Goal: Task Accomplishment & Management: Use online tool/utility

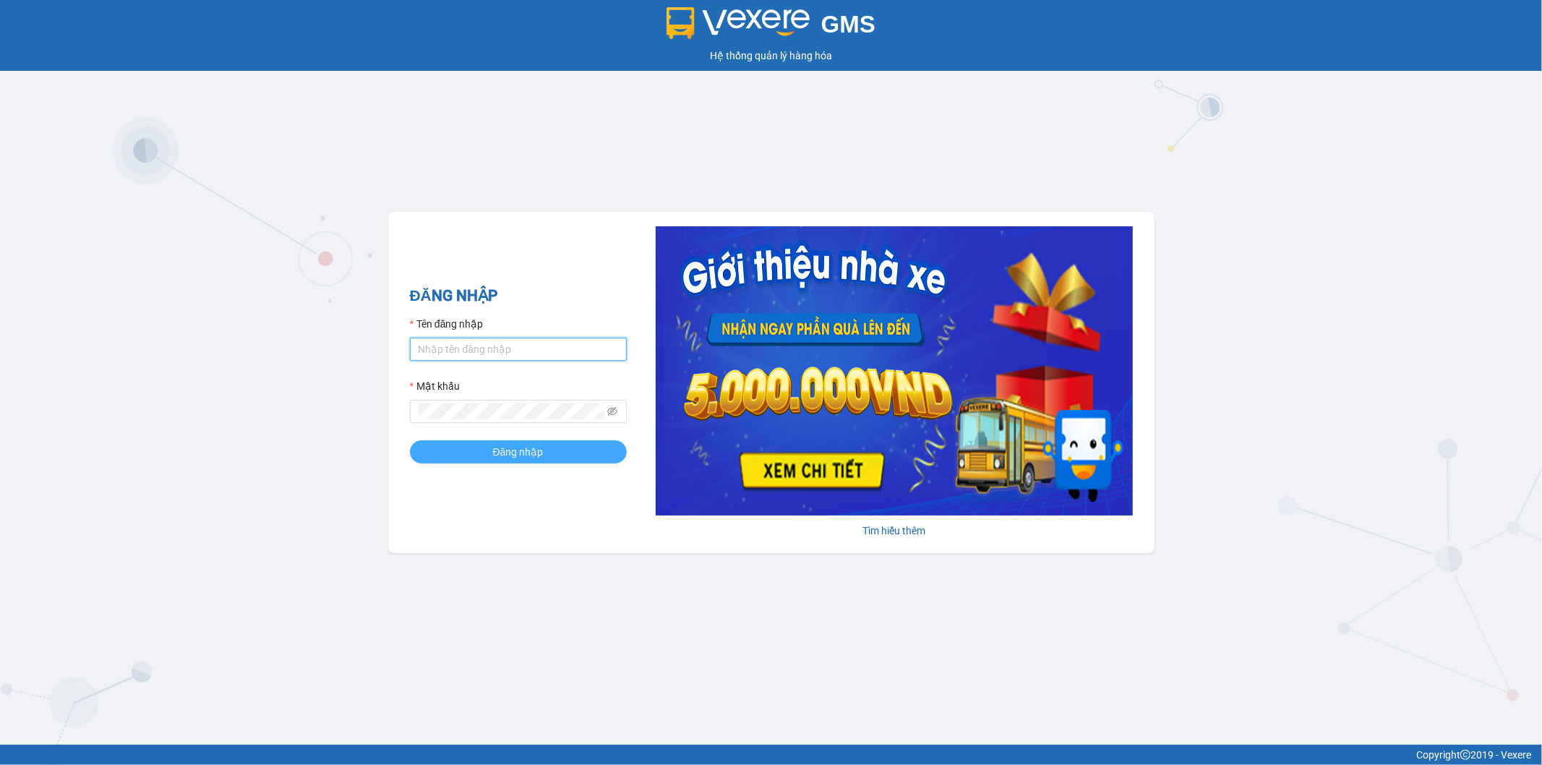
type input "thanhhoai.huynhgia"
click at [565, 458] on button "Đăng nhập" at bounding box center [518, 451] width 217 height 23
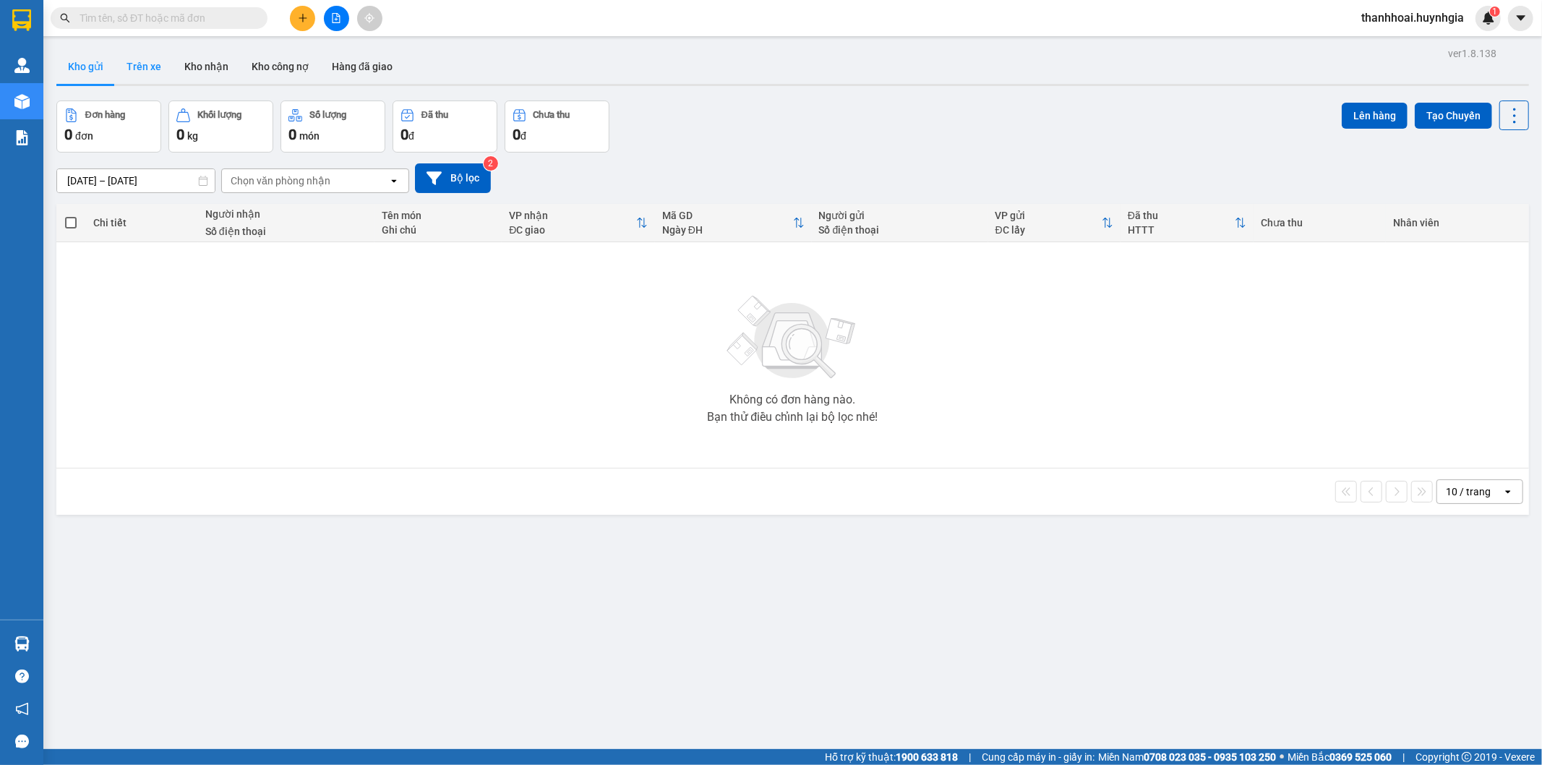
click at [143, 70] on button "Trên xe" at bounding box center [144, 66] width 58 height 35
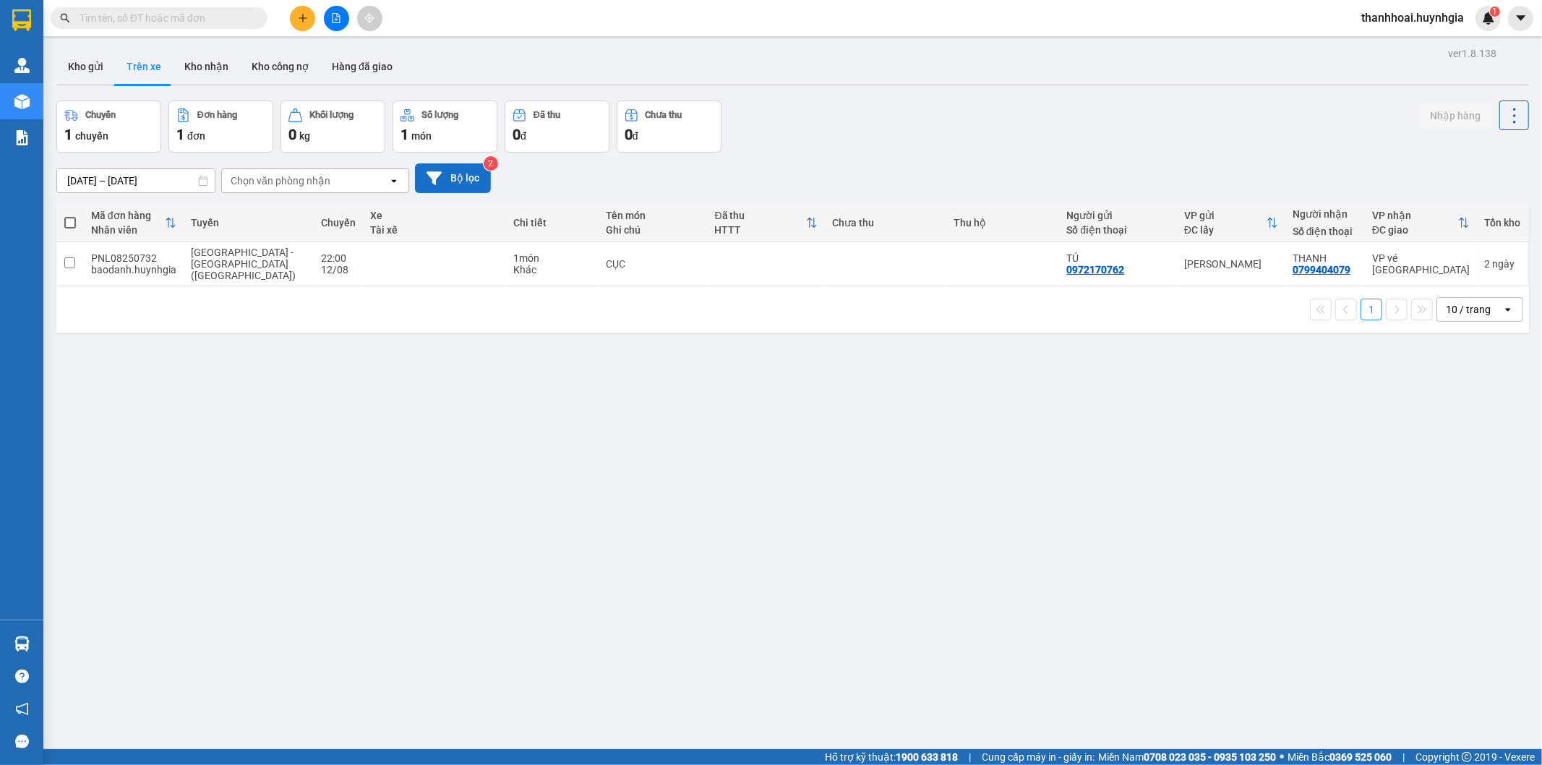
click at [446, 175] on button "Bộ lọc" at bounding box center [453, 178] width 76 height 30
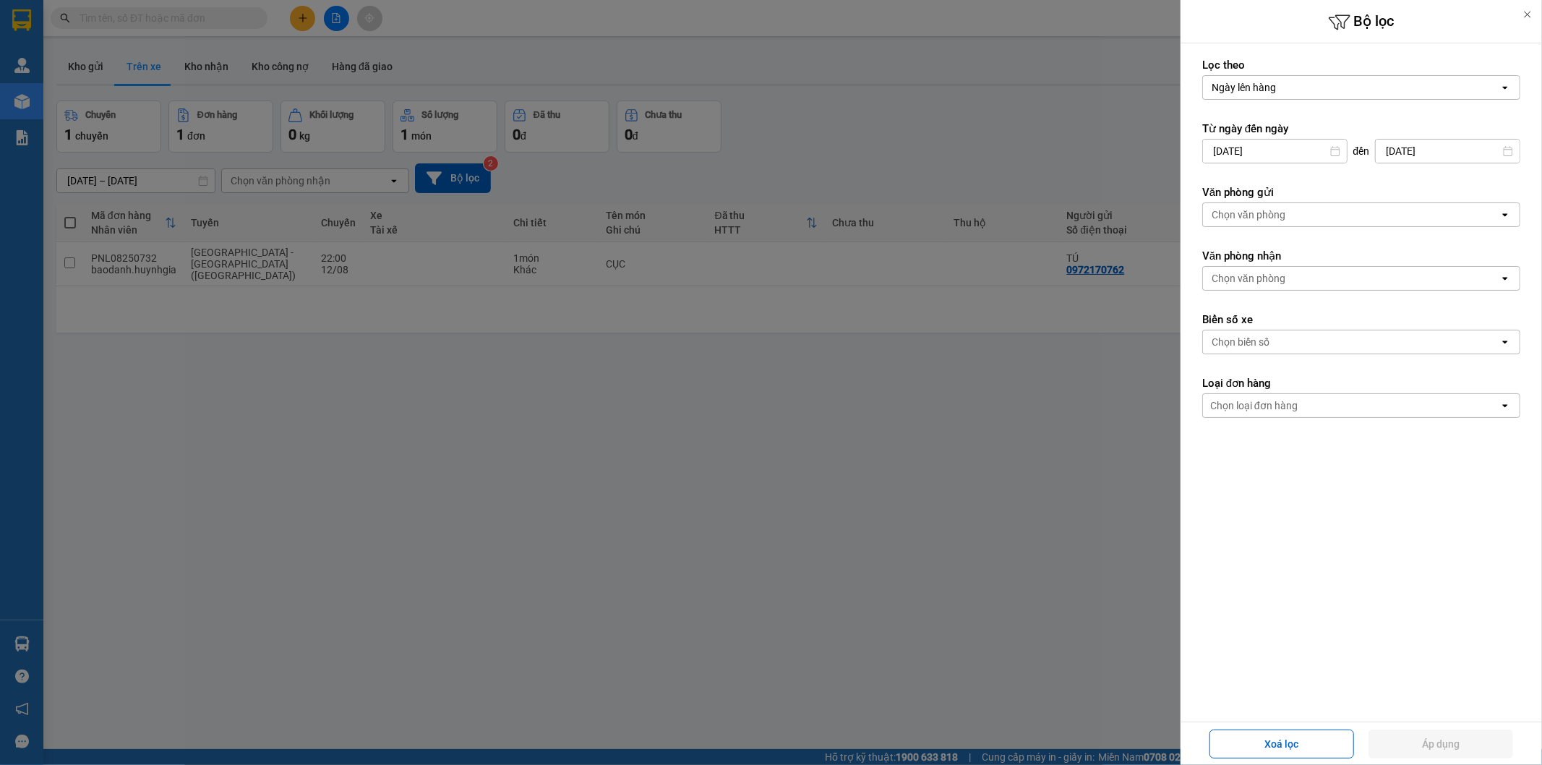
click at [1292, 222] on div "Chọn văn phòng" at bounding box center [1351, 214] width 296 height 23
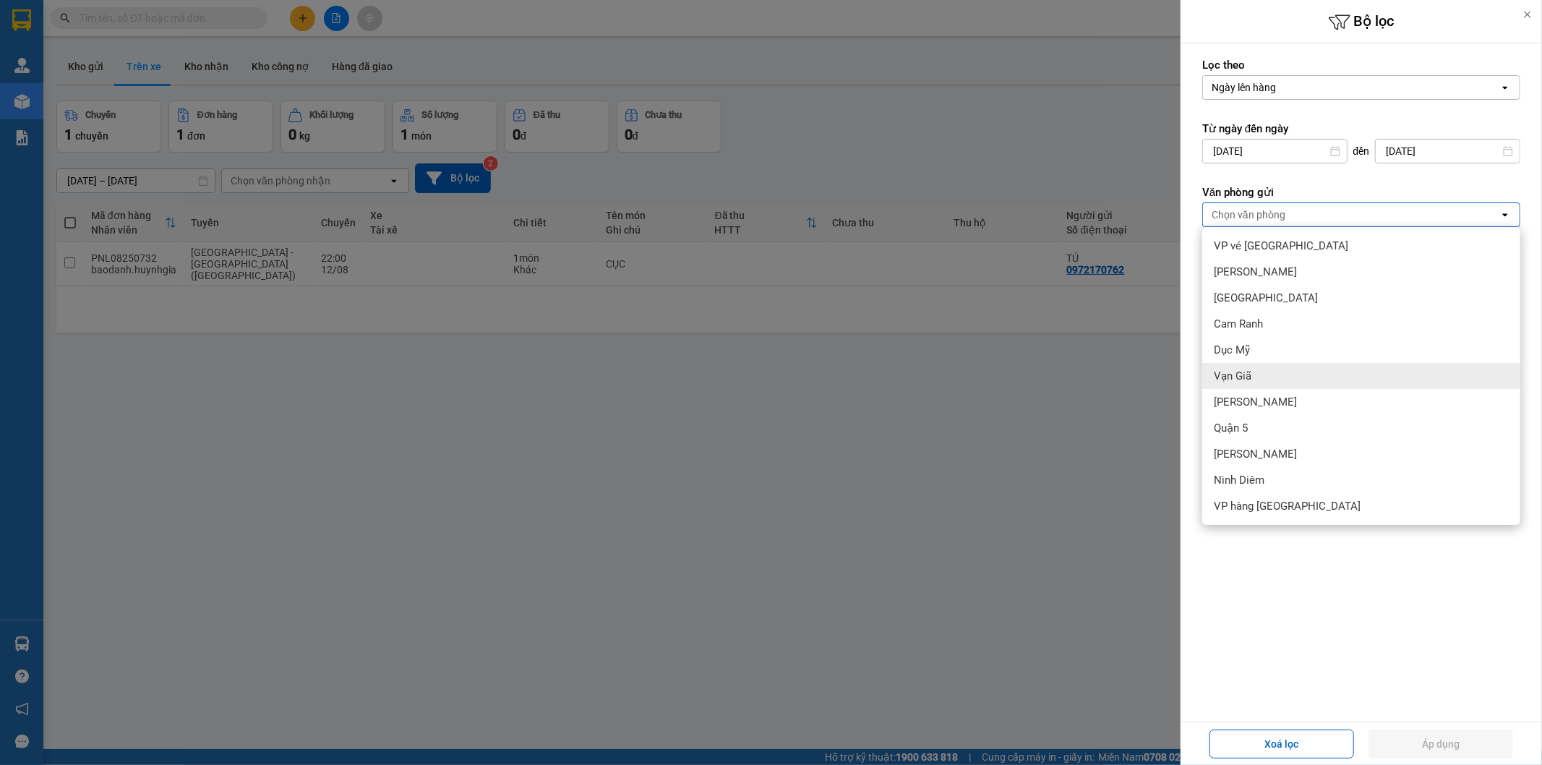
click at [1244, 379] on span "Vạn Giã" at bounding box center [1233, 376] width 38 height 14
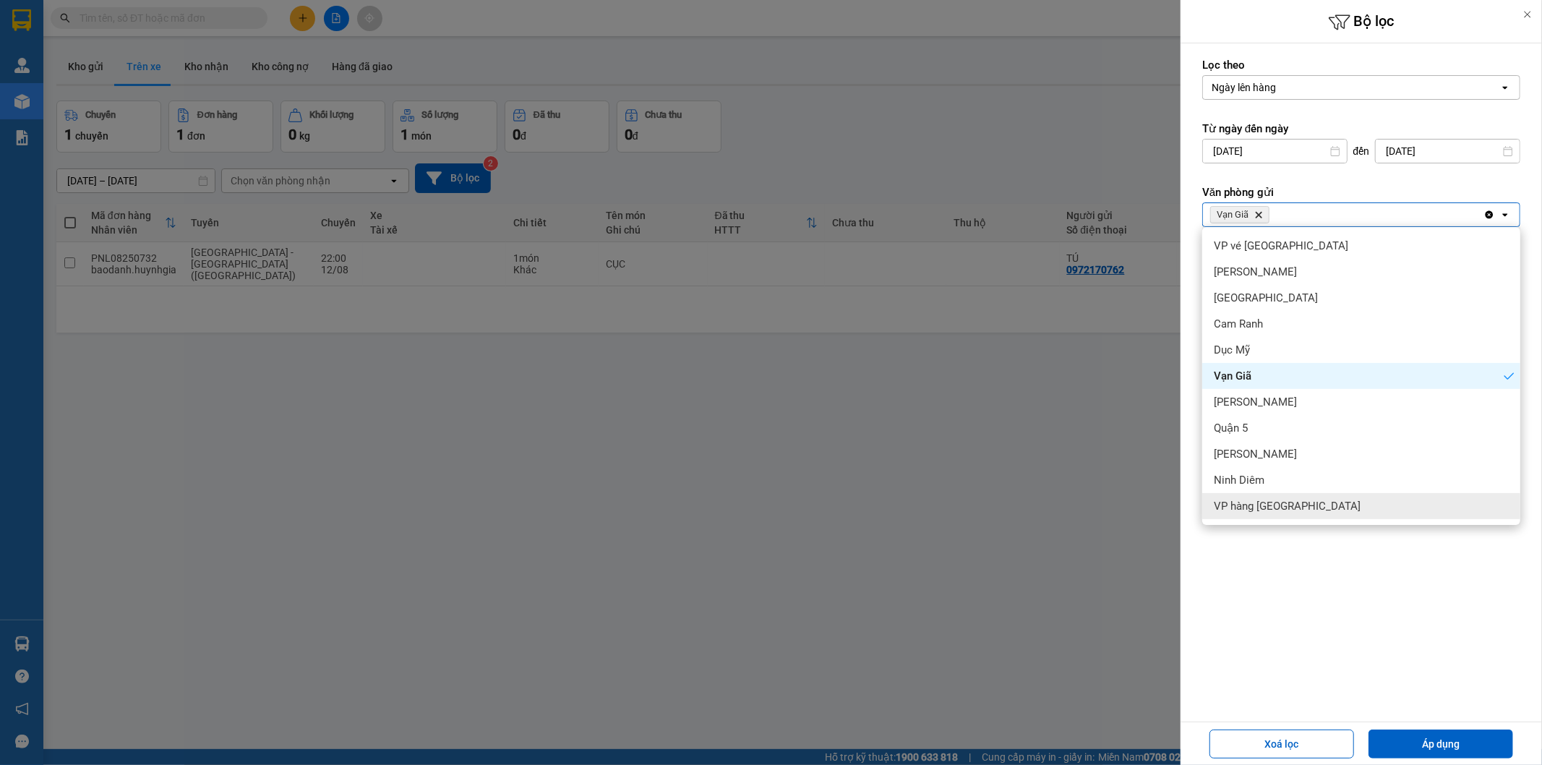
drag, startPoint x: 1433, startPoint y: 738, endPoint x: 847, endPoint y: 638, distance: 594.8
click at [1433, 738] on button "Áp dụng" at bounding box center [1441, 744] width 145 height 29
